Goal: Go to known website: Go to known website

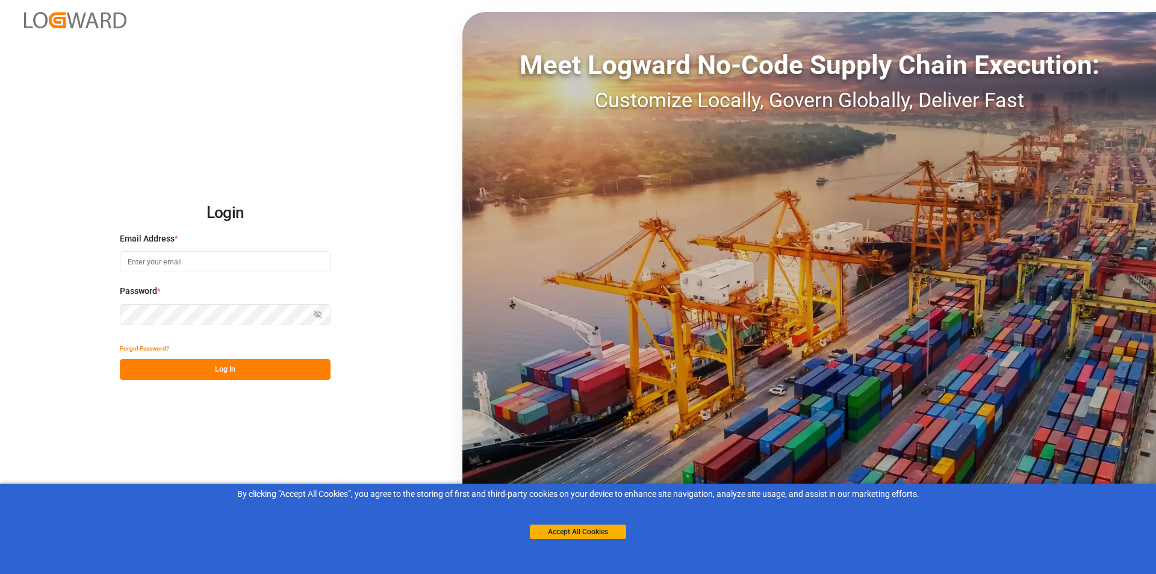
click at [51, 22] on img at bounding box center [75, 20] width 102 height 16
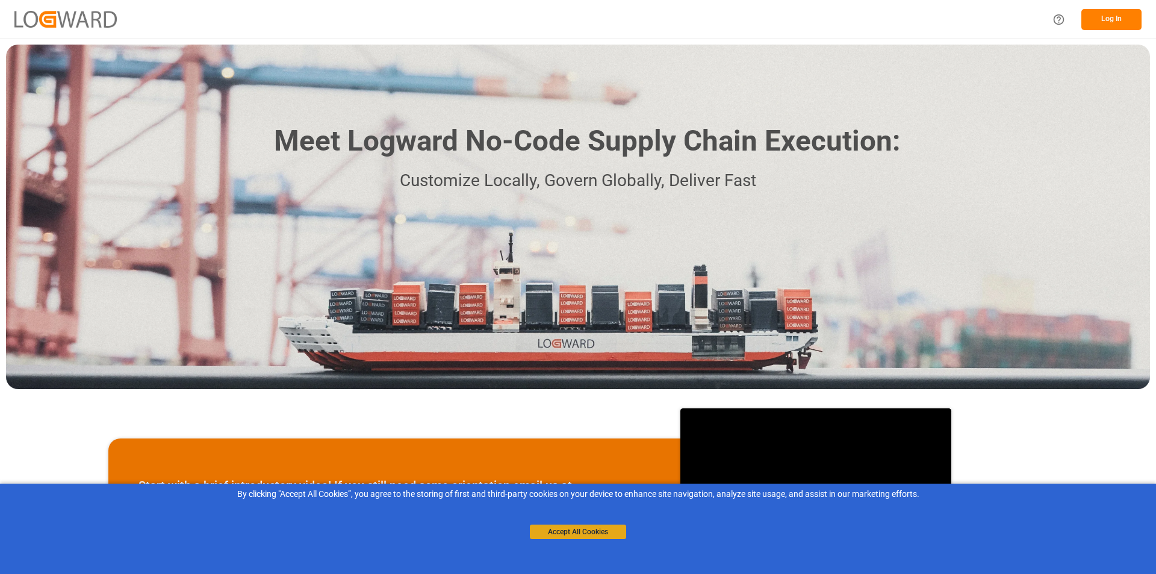
click at [561, 529] on button "Accept All Cookies" at bounding box center [578, 531] width 96 height 14
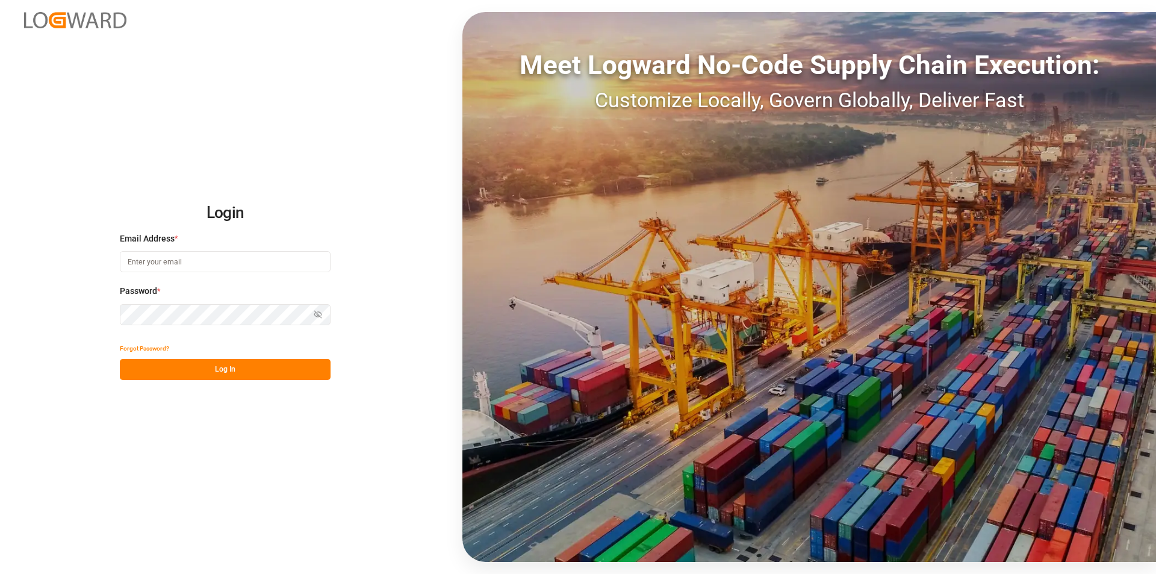
drag, startPoint x: 82, startPoint y: 19, endPoint x: 37, endPoint y: 67, distance: 66.0
click at [37, 69] on div "Login Email Address * Password * Show password Forgot Password? Log In Meet Log…" at bounding box center [578, 287] width 1156 height 574
click at [49, 22] on img at bounding box center [75, 20] width 102 height 16
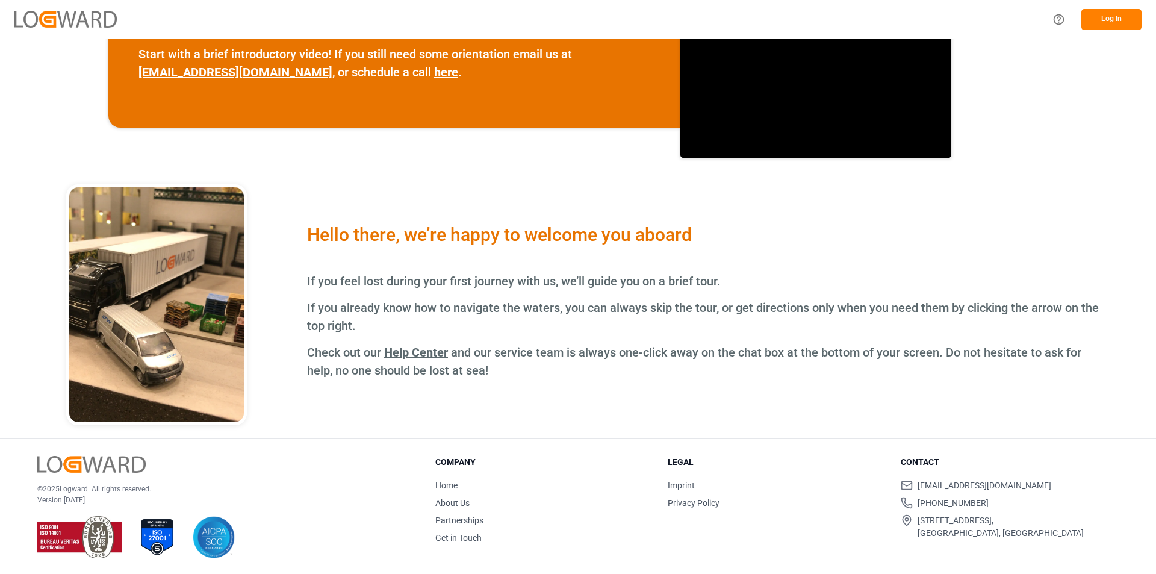
scroll to position [432, 0]
